Goal: Check status: Check status

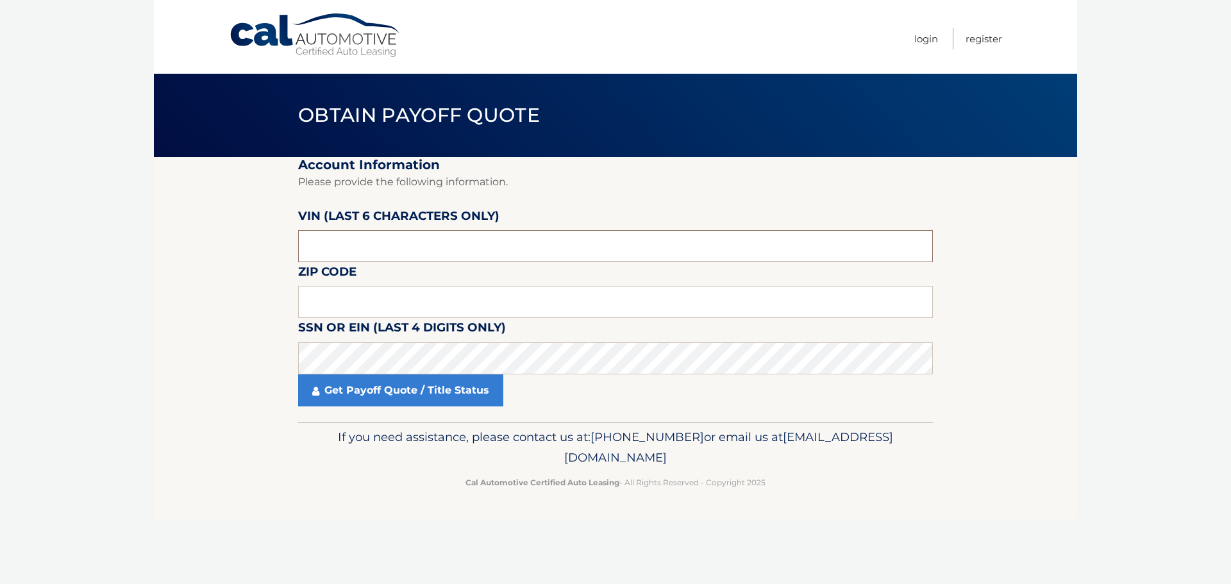
click at [322, 251] on input "text" at bounding box center [615, 246] width 635 height 32
paste input "215262"
type input "215262"
click at [316, 310] on input "text" at bounding box center [615, 302] width 635 height 32
type input "07024"
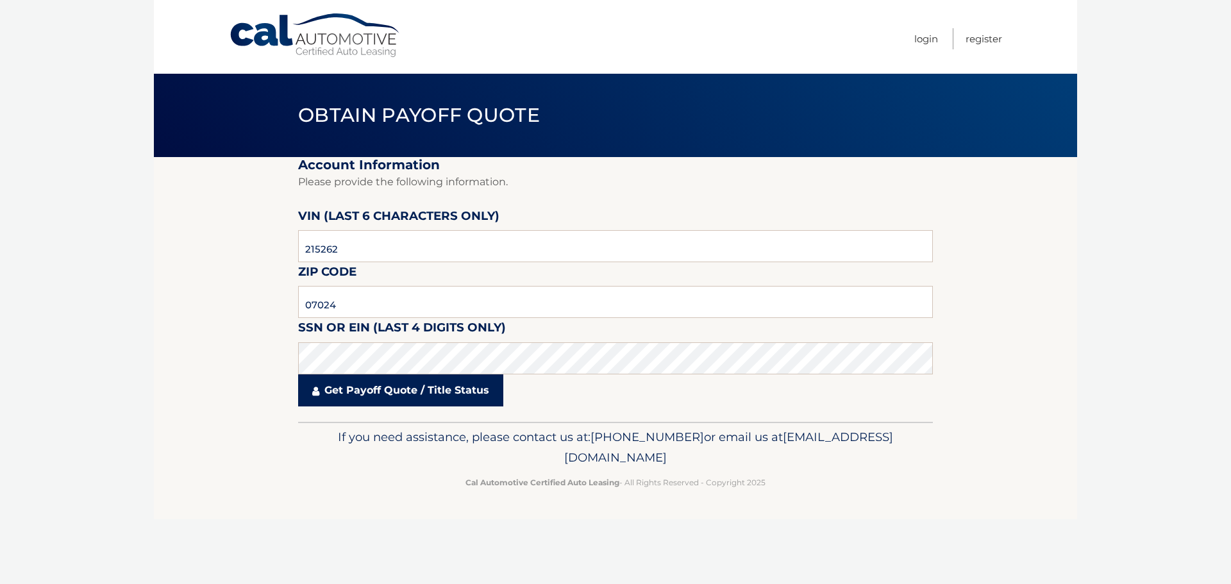
click at [368, 394] on link "Get Payoff Quote / Title Status" at bounding box center [400, 390] width 205 height 32
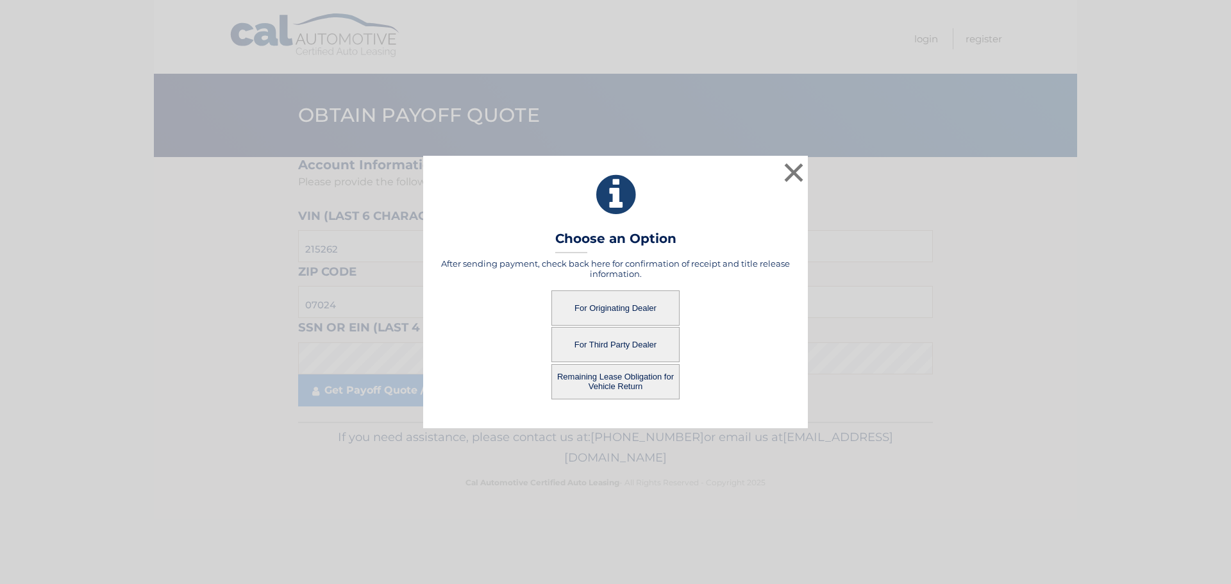
click at [599, 375] on button "Remaining Lease Obligation for Vehicle Return" at bounding box center [615, 381] width 128 height 35
click at [608, 389] on button "Remaining Lease Obligation for Vehicle Return" at bounding box center [615, 381] width 128 height 35
